Goal: Find specific page/section: Find specific page/section

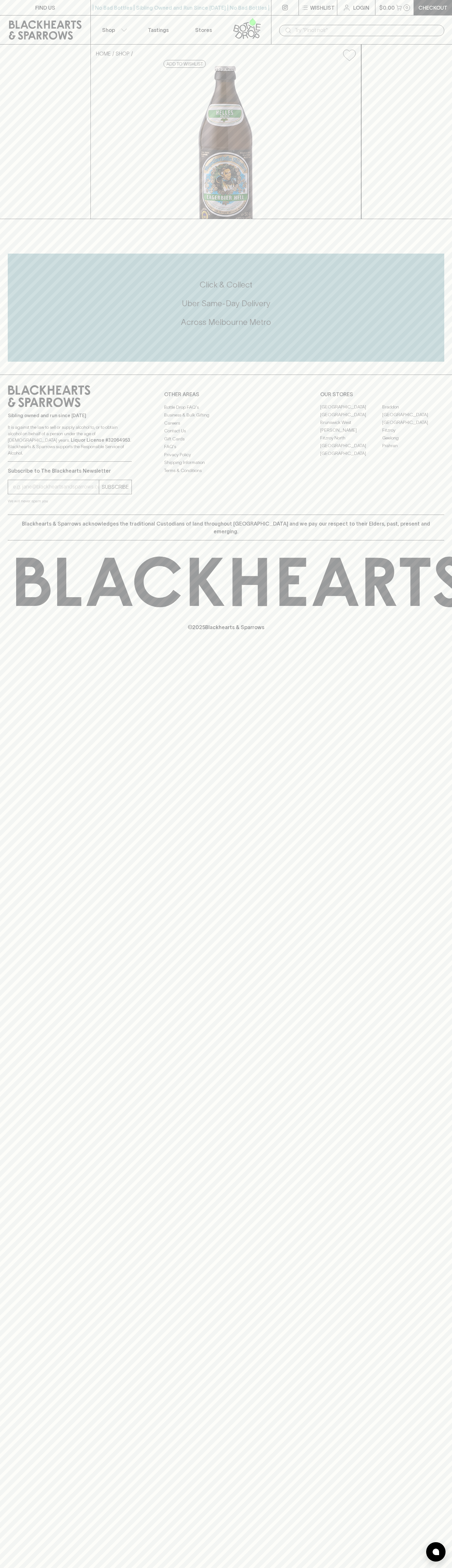
click at [351, 419] on link "[GEOGRAPHIC_DATA]" at bounding box center [351, 415] width 62 height 8
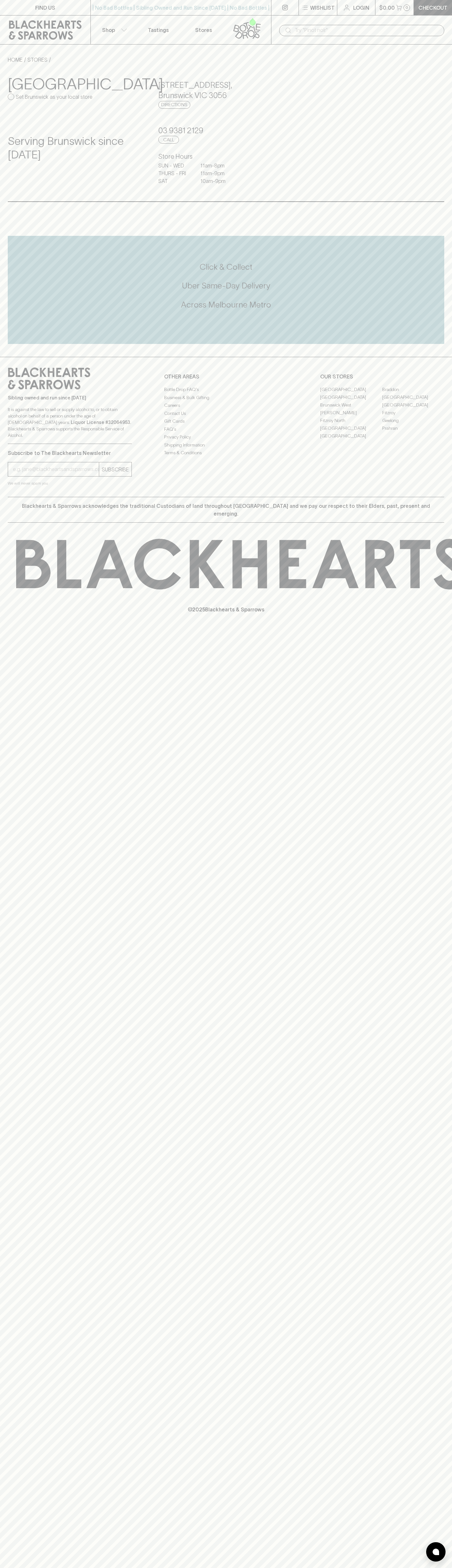
click at [436, 946] on div "FIND US | No Bad Bottles | Sibling Owned and Run Since 2006 | No Bad Bottles | …" at bounding box center [226, 784] width 452 height 1568
click at [355, 1567] on html "FIND US | No Bad Bottles | Sibling Owned and Run Since 2006 | No Bad Bottles | …" at bounding box center [226, 784] width 452 height 1568
click at [18, 332] on div "Click & Collect Uber Same-Day Delivery Across Melbourne Metro" at bounding box center [226, 290] width 436 height 108
